Goal: Information Seeking & Learning: Learn about a topic

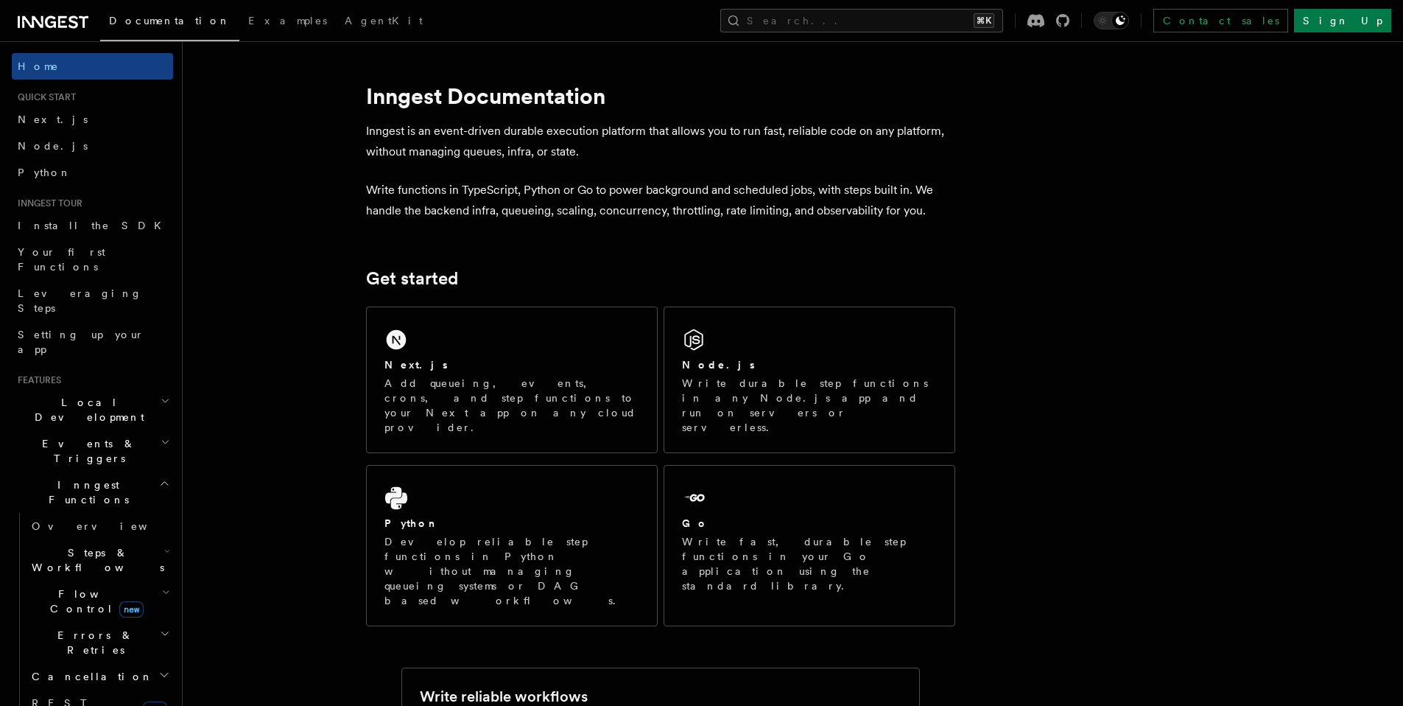
click at [42, 68] on span "Home" at bounding box center [38, 66] width 41 height 15
click at [41, 173] on span "Python" at bounding box center [45, 172] width 54 height 12
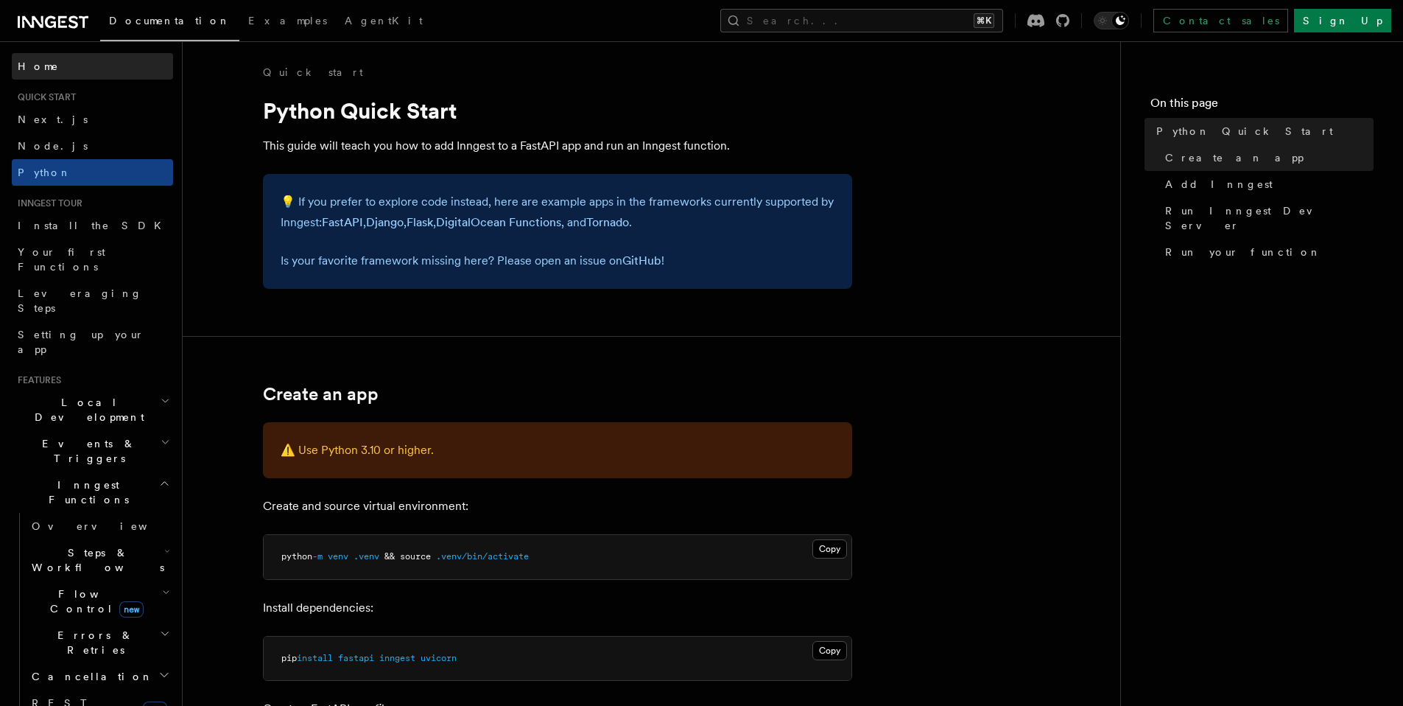
click at [64, 69] on link "Home" at bounding box center [92, 66] width 161 height 27
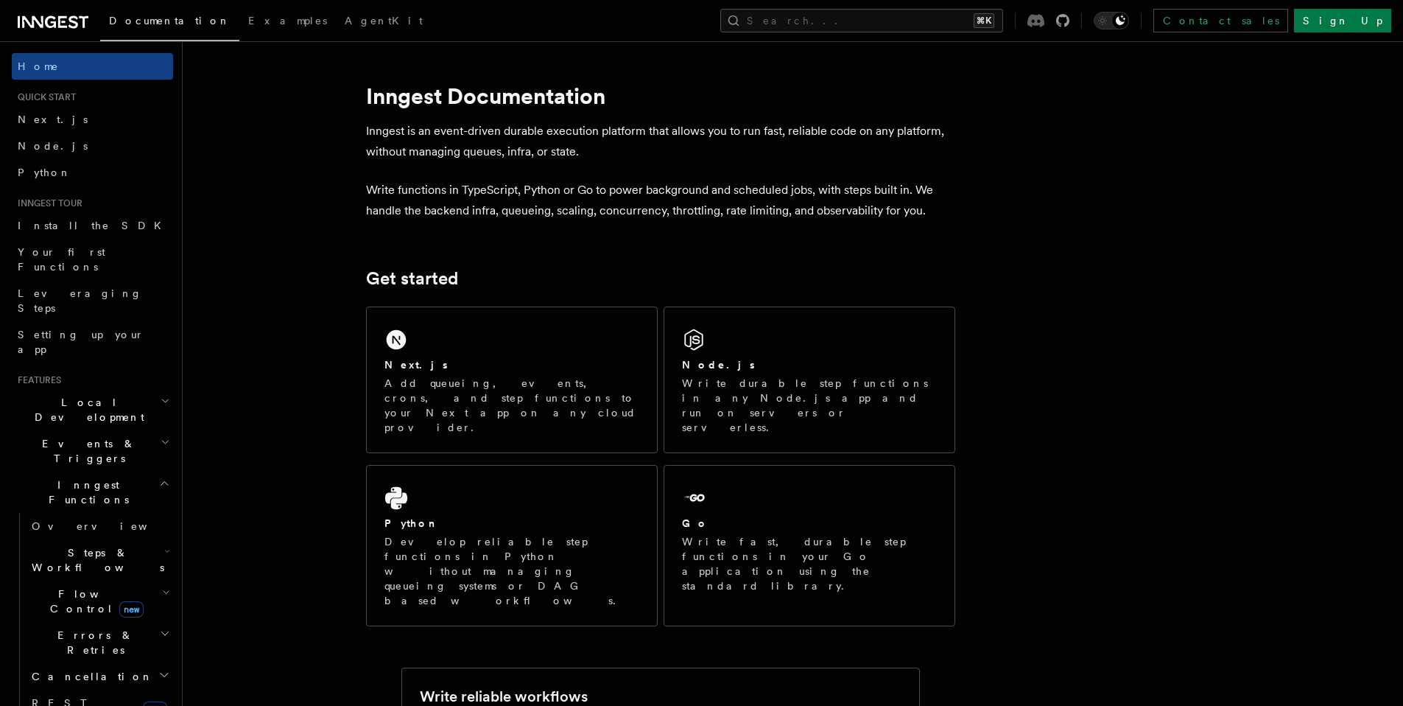
click at [1045, 25] on icon at bounding box center [1036, 20] width 17 height 13
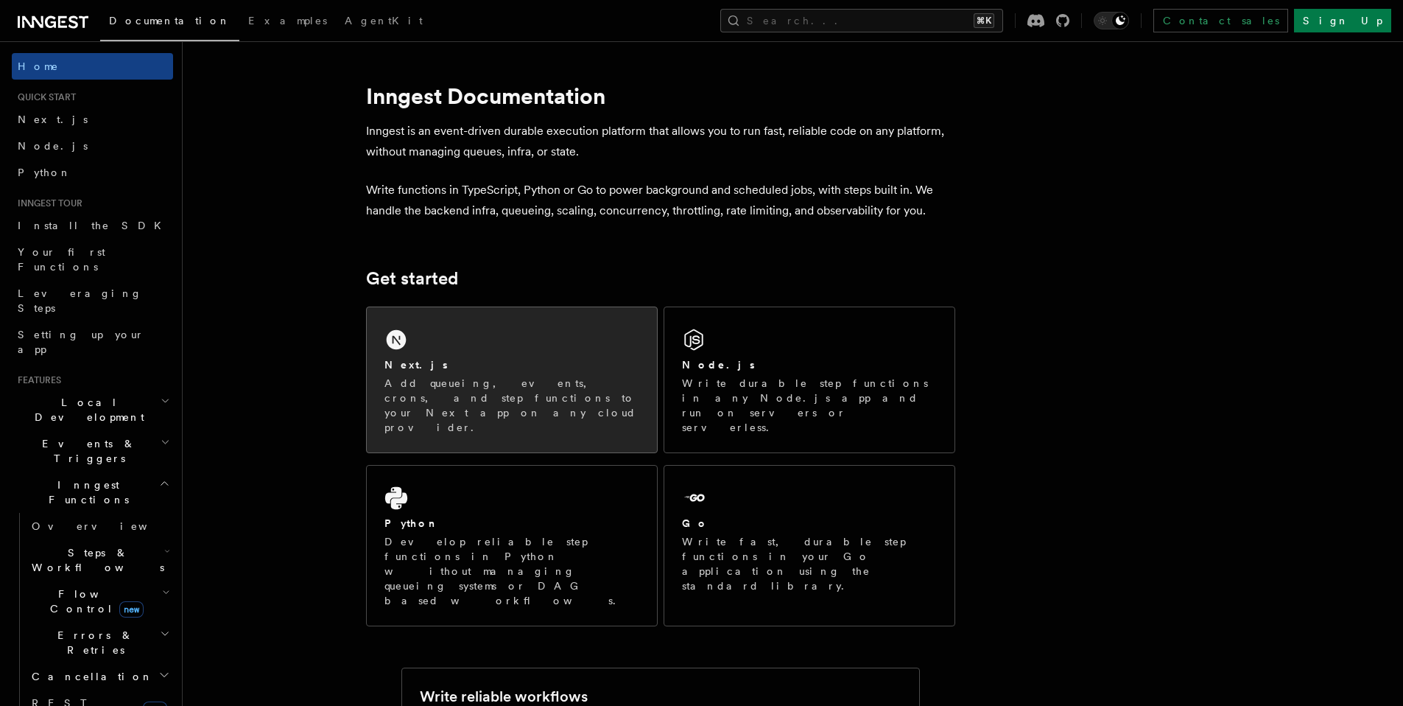
scroll to position [4, 0]
